Goal: Task Accomplishment & Management: Manage account settings

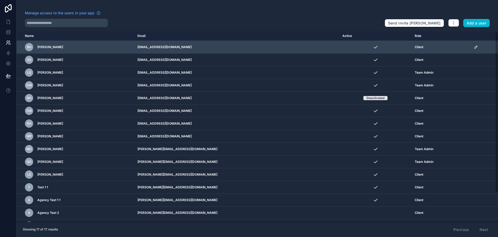
scroll to position [1, 0]
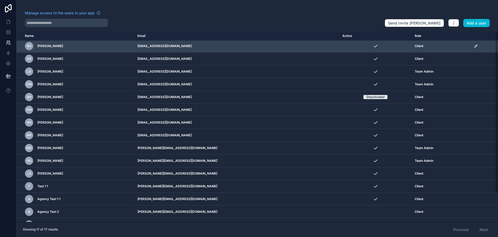
click at [474, 45] on icon "scrollable content" at bounding box center [476, 46] width 4 height 4
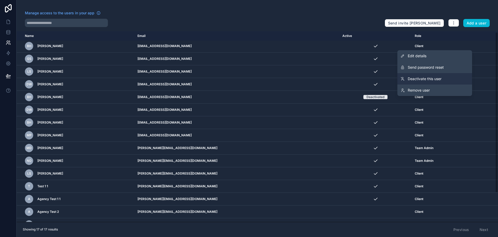
click at [418, 78] on span "Deactivate this user" at bounding box center [425, 78] width 34 height 5
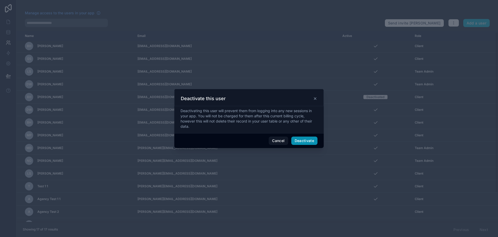
click at [303, 139] on button "Deactivate" at bounding box center [305, 140] width 26 height 8
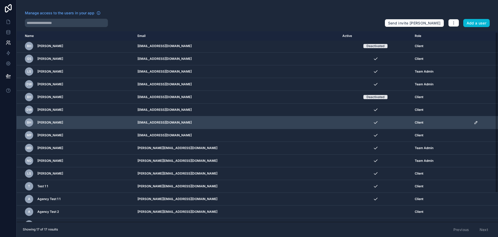
click at [474, 122] on icon "scrollable content" at bounding box center [476, 122] width 4 height 4
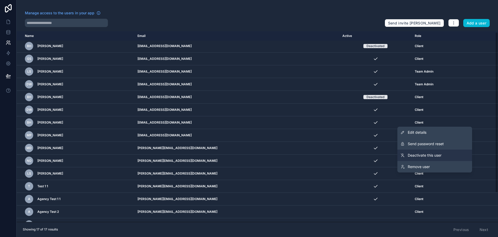
click at [420, 154] on span "Deactivate this user" at bounding box center [425, 154] width 34 height 5
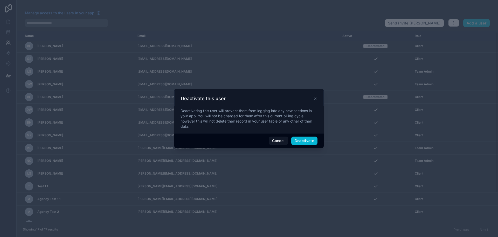
click at [304, 145] on div "Cancel Deactivate" at bounding box center [249, 140] width 150 height 15
drag, startPoint x: 304, startPoint y: 144, endPoint x: 306, endPoint y: 142, distance: 2.9
click at [304, 144] on button "Deactivate" at bounding box center [305, 140] width 26 height 8
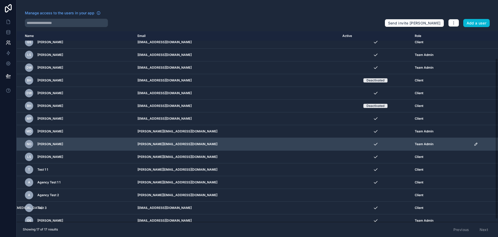
scroll to position [35, 0]
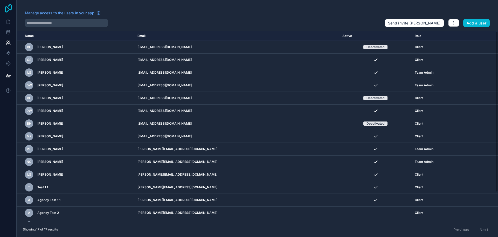
click at [6, 8] on icon at bounding box center [8, 8] width 10 height 8
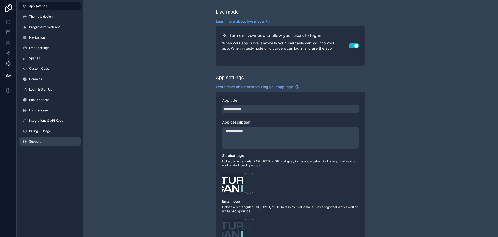
click at [39, 140] on span "Support" at bounding box center [35, 141] width 12 height 4
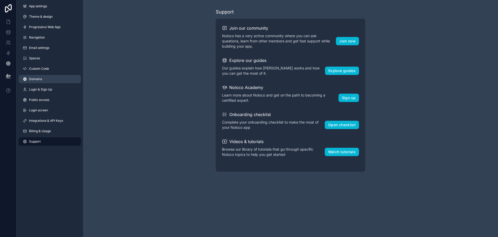
click at [48, 81] on link "Domains" at bounding box center [50, 79] width 62 height 8
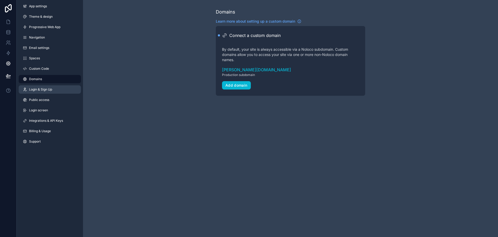
click at [49, 89] on span "Login & Sign Up" at bounding box center [40, 89] width 23 height 4
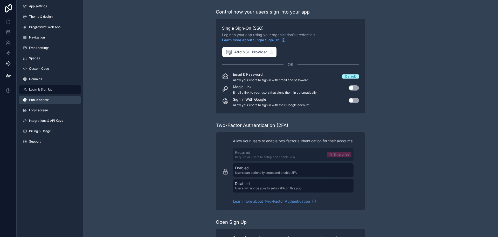
click at [49, 98] on span "Public access" at bounding box center [39, 100] width 20 height 4
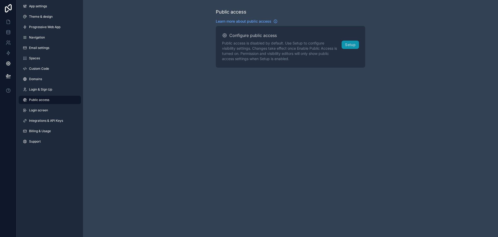
click at [244, 127] on div "Public access Learn more about public access Configure public access Public acc…" at bounding box center [290, 118] width 415 height 237
click at [258, 21] on span "Learn more about public access" at bounding box center [244, 21] width 56 height 5
click at [43, 90] on span "Login & Sign Up" at bounding box center [40, 89] width 23 height 4
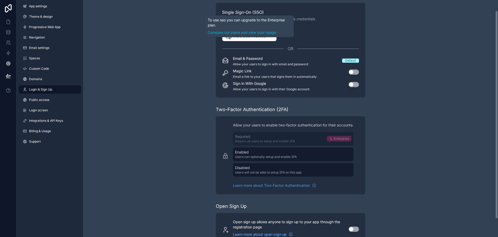
scroll to position [32, 0]
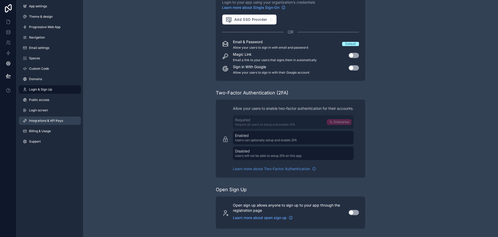
click at [61, 119] on span "Integrations & API Keys" at bounding box center [46, 120] width 34 height 4
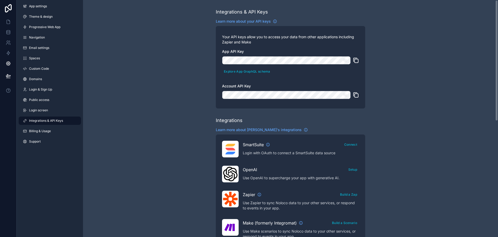
click at [343, 63] on button "scrollable content" at bounding box center [347, 60] width 8 height 8
click at [344, 62] on icon "scrollable content" at bounding box center [345, 60] width 5 height 5
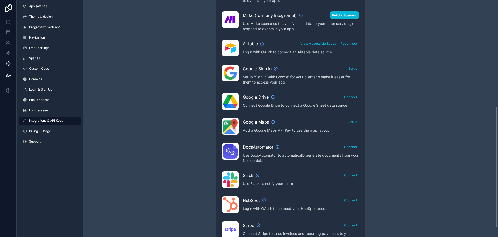
scroll to position [208, 0]
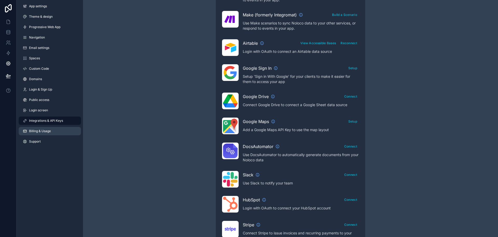
click at [45, 130] on span "Billing & Usage" at bounding box center [40, 131] width 22 height 4
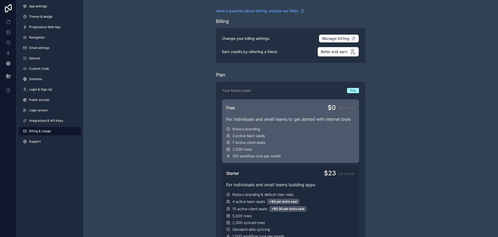
click at [275, 128] on div "Noloco branding" at bounding box center [290, 128] width 129 height 5
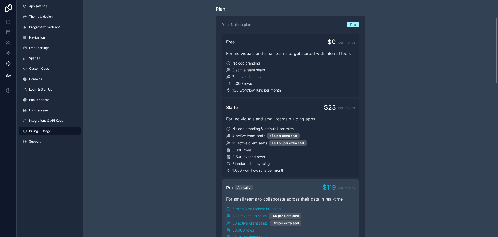
scroll to position [156, 0]
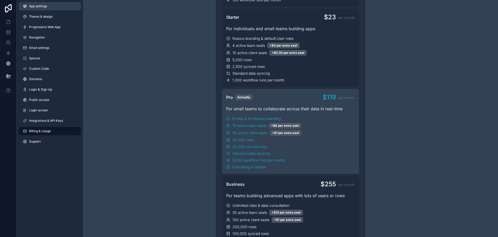
click at [38, 7] on span "App settings" at bounding box center [38, 6] width 18 height 4
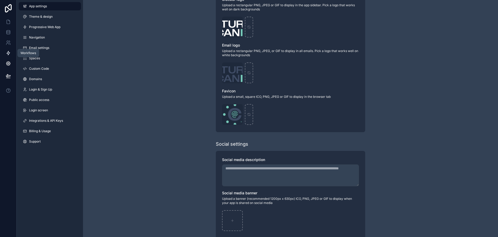
click at [6, 53] on icon at bounding box center [8, 52] width 5 height 5
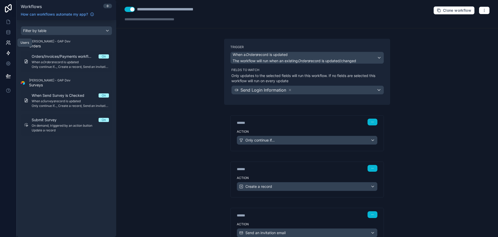
click at [8, 46] on link at bounding box center [8, 42] width 16 height 10
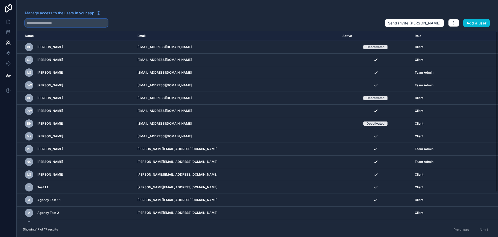
click at [83, 23] on input "text" at bounding box center [66, 23] width 83 height 8
click at [81, 15] on span "Manage access to the users in your app" at bounding box center [60, 12] width 70 height 5
click at [41, 23] on input "text" at bounding box center [66, 23] width 83 height 8
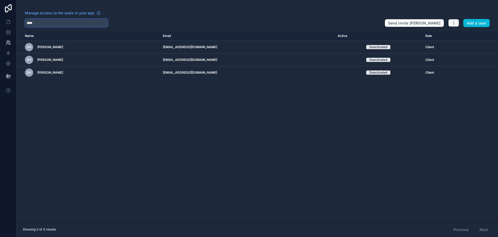
type input "****"
click at [455, 23] on icon "button" at bounding box center [454, 23] width 4 height 4
click at [456, 35] on link "Manage roles" at bounding box center [466, 35] width 36 height 8
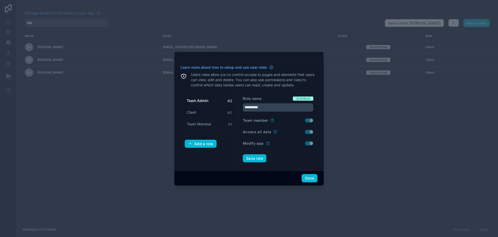
click at [201, 111] on div "Client # 2" at bounding box center [210, 112] width 50 height 10
click at [194, 122] on span "Team Member" at bounding box center [199, 123] width 25 height 5
click at [195, 114] on span "Client" at bounding box center [192, 112] width 10 height 5
click at [206, 124] on span "Team Member" at bounding box center [199, 123] width 25 height 5
click at [205, 99] on span "Team Admin" at bounding box center [197, 100] width 21 height 5
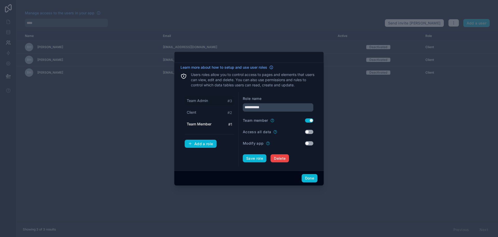
type input "**********"
click at [131, 75] on div at bounding box center [249, 118] width 498 height 237
click at [307, 179] on button "Done" at bounding box center [310, 178] width 16 height 8
